Goal: Task Accomplishment & Management: Use online tool/utility

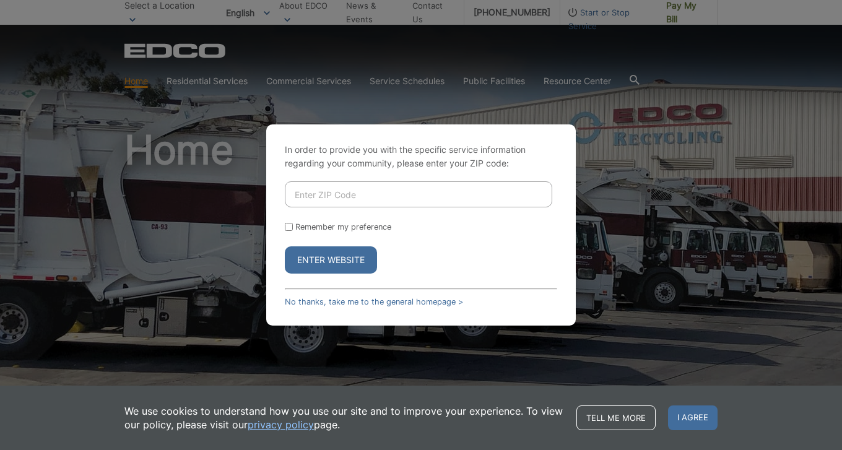
click at [421, 196] on input "Enter ZIP Code" at bounding box center [418, 194] width 267 height 26
type input "92084"
click at [331, 261] on button "Enter Website" at bounding box center [331, 259] width 92 height 27
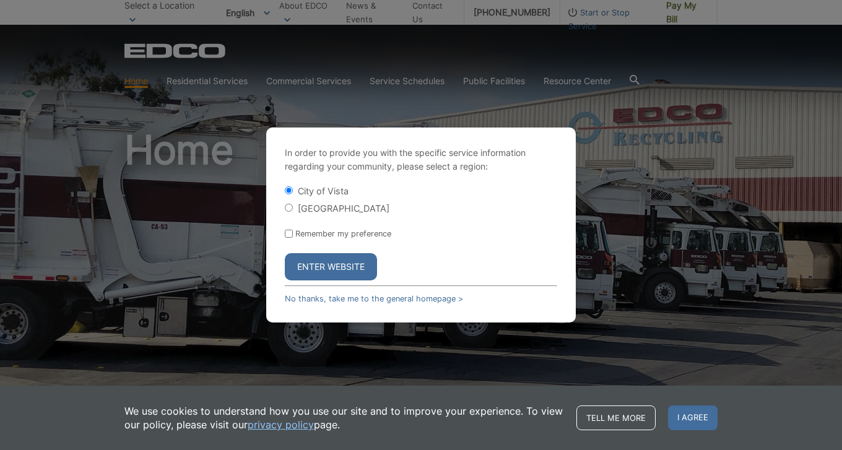
click at [288, 206] on input "[GEOGRAPHIC_DATA]" at bounding box center [289, 208] width 8 height 8
radio input "true"
click at [318, 276] on button "Enter Website" at bounding box center [331, 266] width 92 height 27
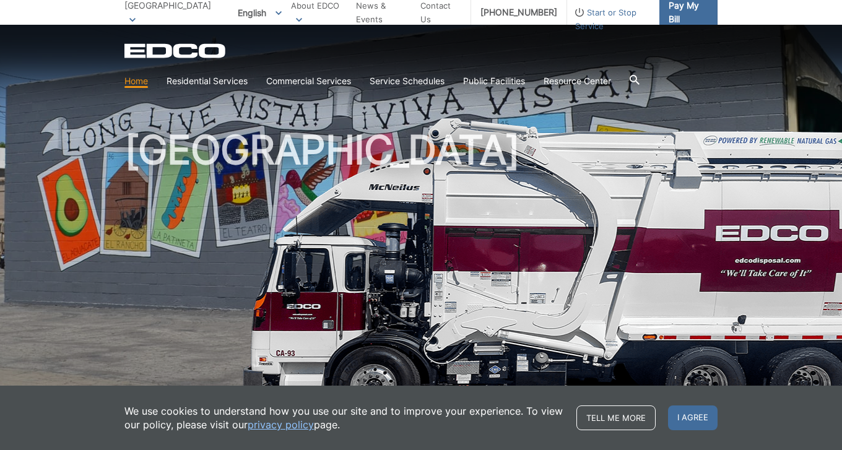
click at [678, 16] on span "Pay My Bill" at bounding box center [688, 12] width 39 height 27
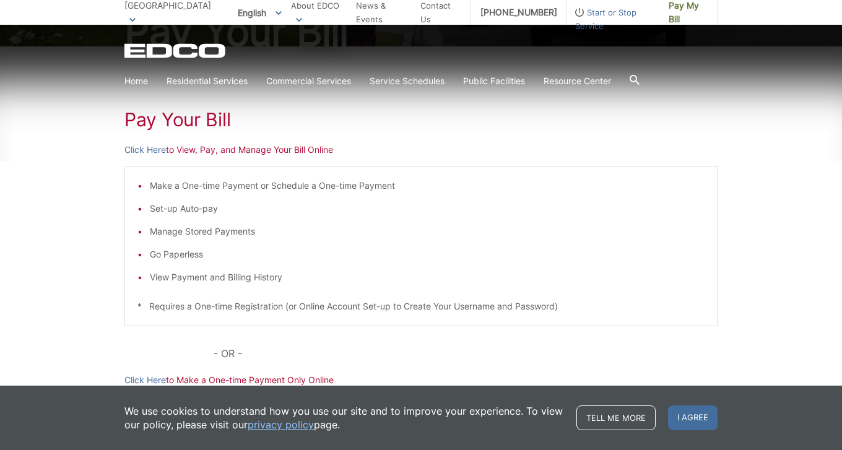
scroll to position [186, 0]
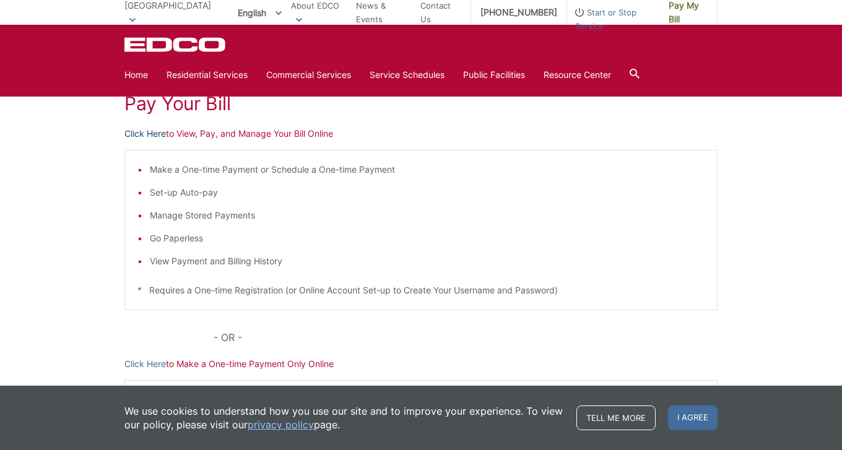
click at [154, 137] on link "Click Here" at bounding box center [144, 134] width 41 height 14
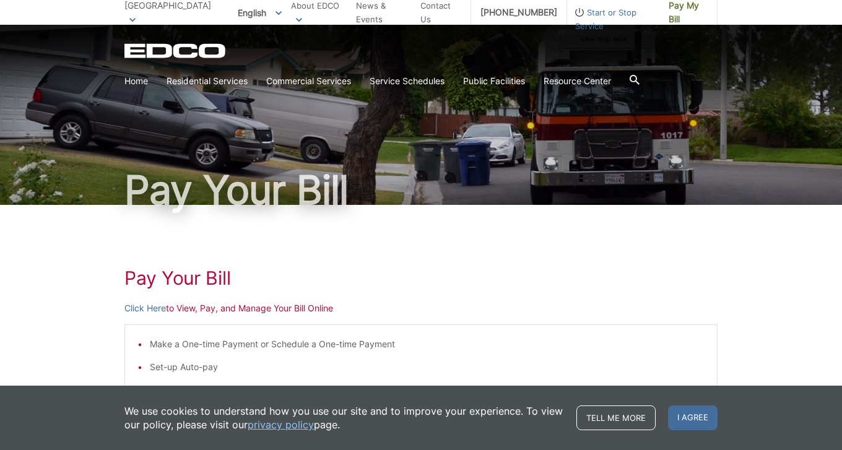
scroll to position [0, 0]
